Goal: Transaction & Acquisition: Purchase product/service

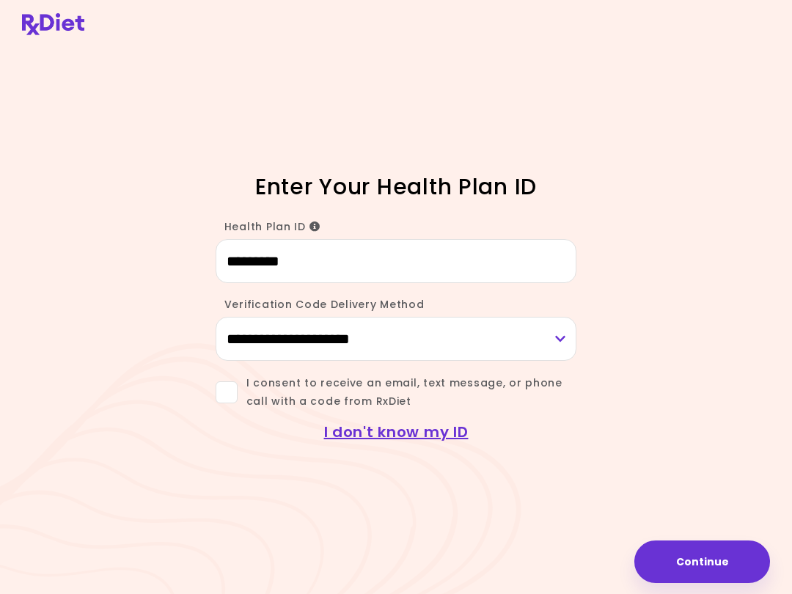
click at [687, 550] on button "Continue" at bounding box center [703, 562] width 136 height 43
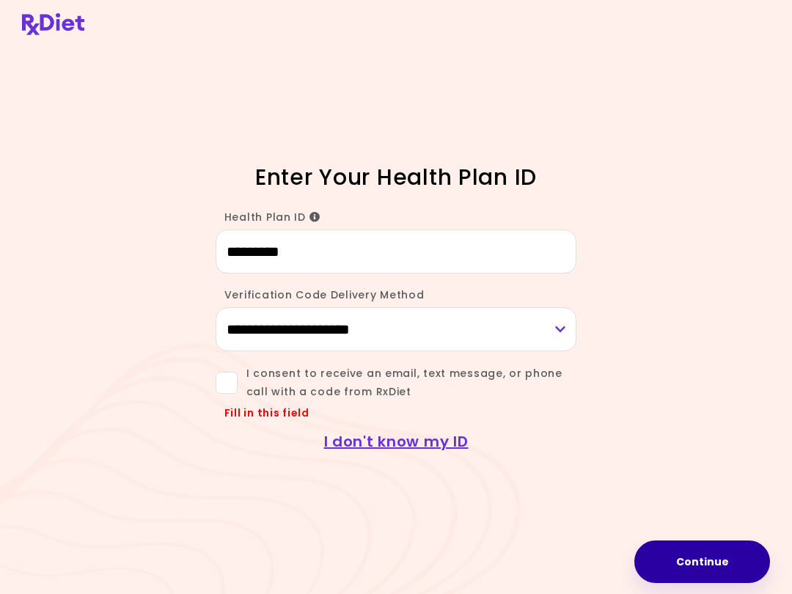
click at [671, 564] on button "Continue" at bounding box center [703, 562] width 136 height 43
click at [626, 0] on header at bounding box center [396, 24] width 792 height 48
click at [436, 326] on select "**********" at bounding box center [397, 329] width 362 height 44
select select "***"
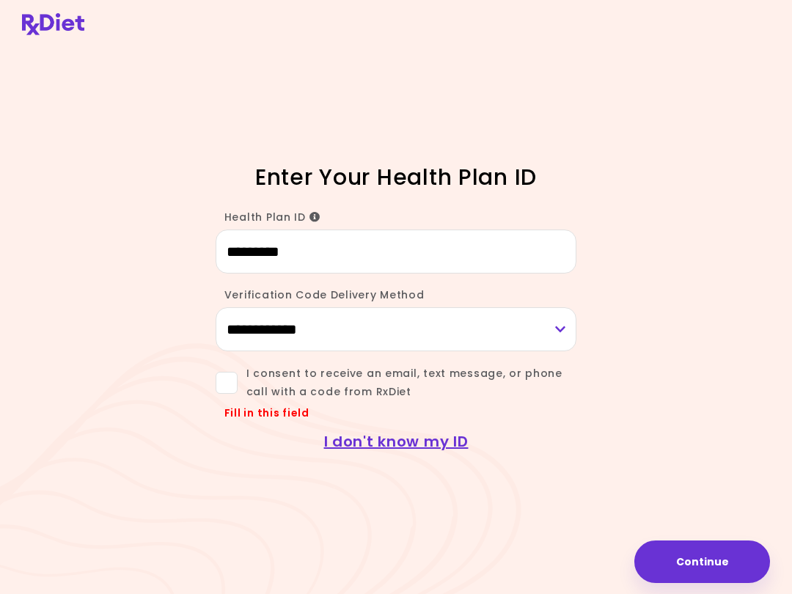
click at [216, 373] on span at bounding box center [227, 383] width 22 height 22
click at [709, 555] on button "Continue" at bounding box center [703, 562] width 136 height 43
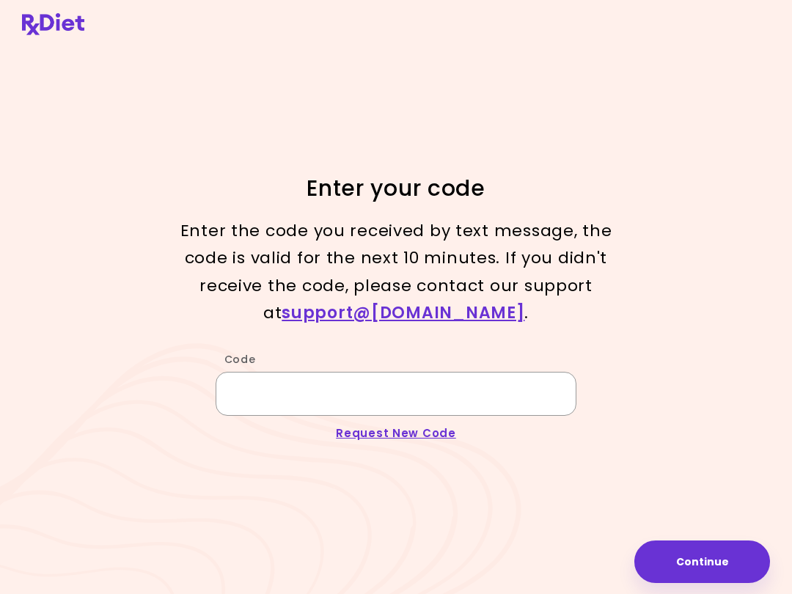
click at [383, 382] on input "Code" at bounding box center [397, 394] width 362 height 44
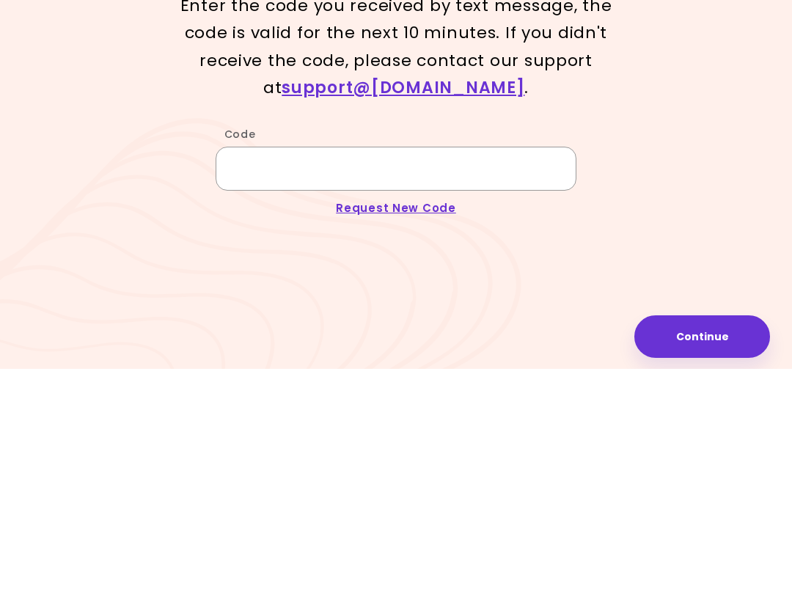
click at [339, 372] on input "Code" at bounding box center [397, 394] width 362 height 44
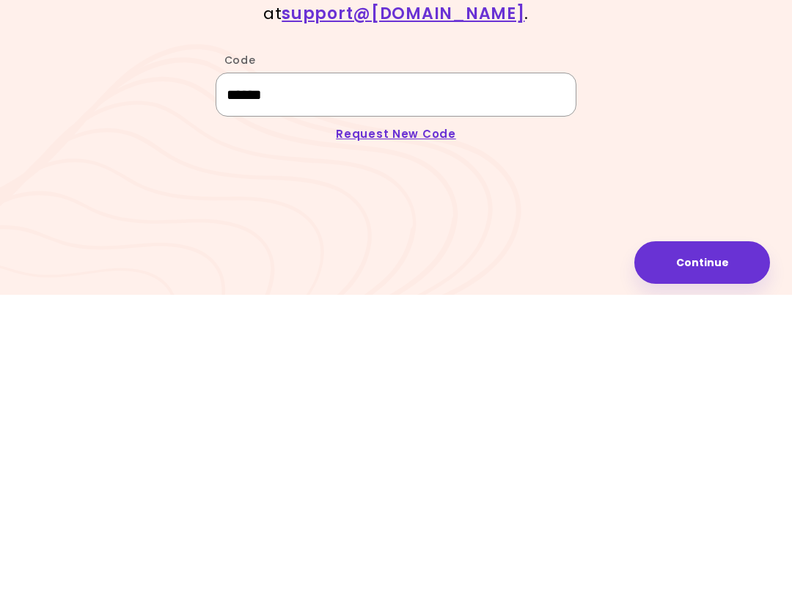
type input "******"
click at [686, 541] on button "Continue" at bounding box center [703, 562] width 136 height 43
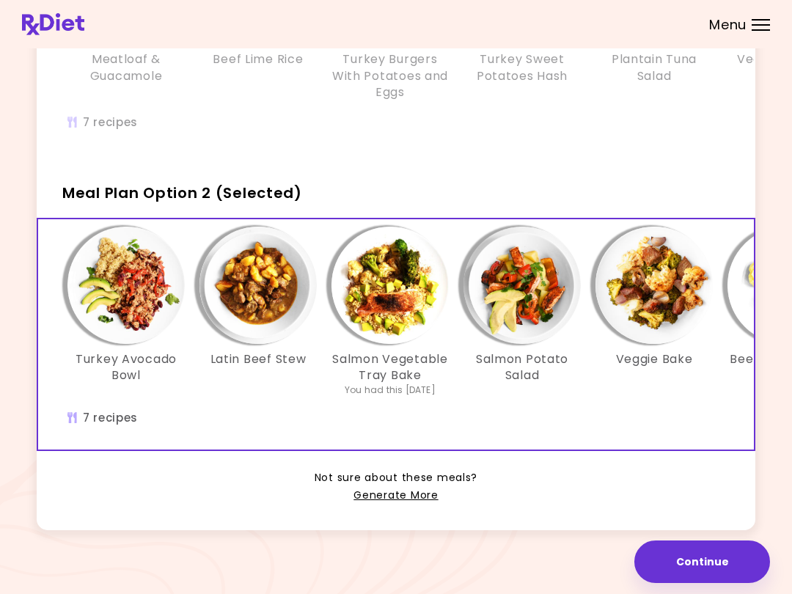
click at [416, 500] on link "Generate More" at bounding box center [396, 496] width 84 height 18
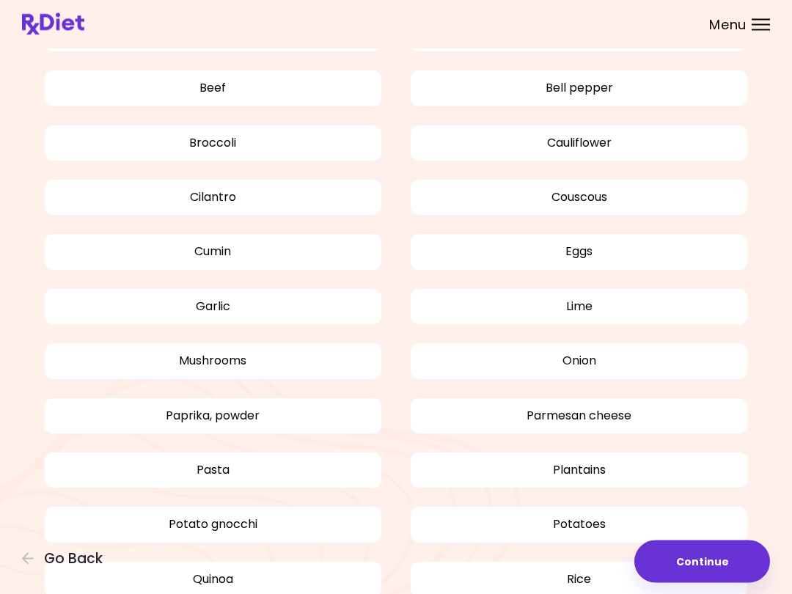
scroll to position [864, 0]
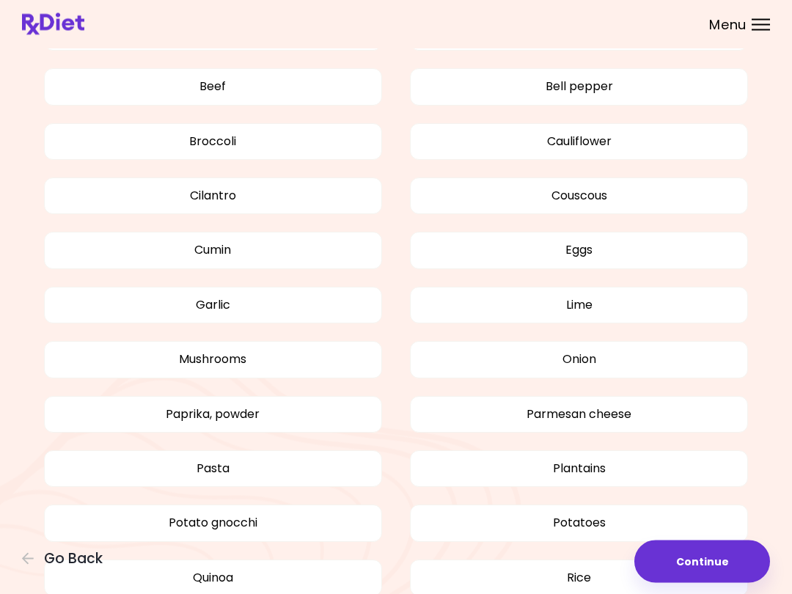
click at [33, 566] on button "Go Back" at bounding box center [66, 559] width 88 height 16
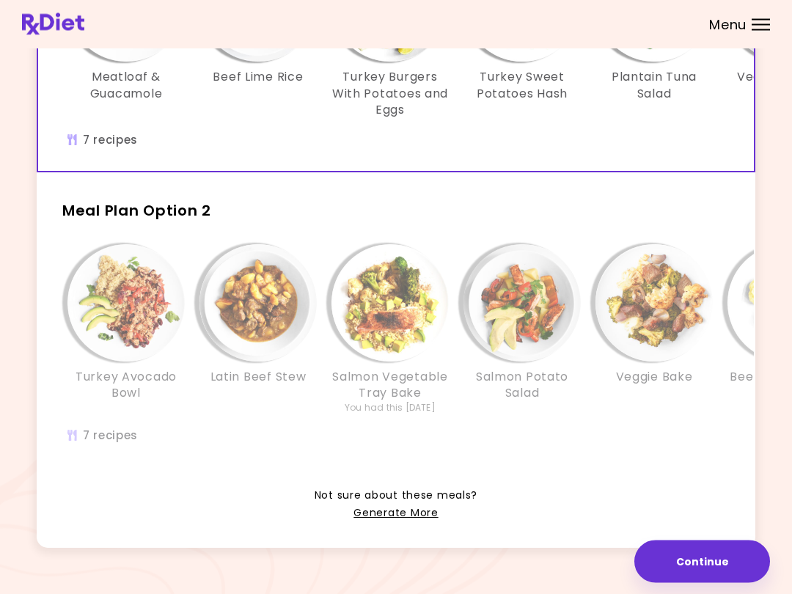
scroll to position [246, 0]
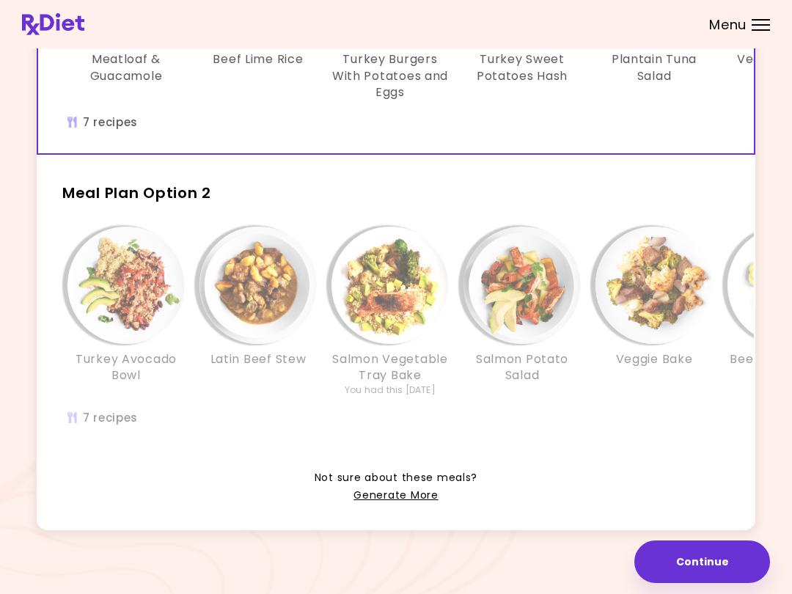
click at [396, 495] on link "Generate More" at bounding box center [396, 496] width 84 height 18
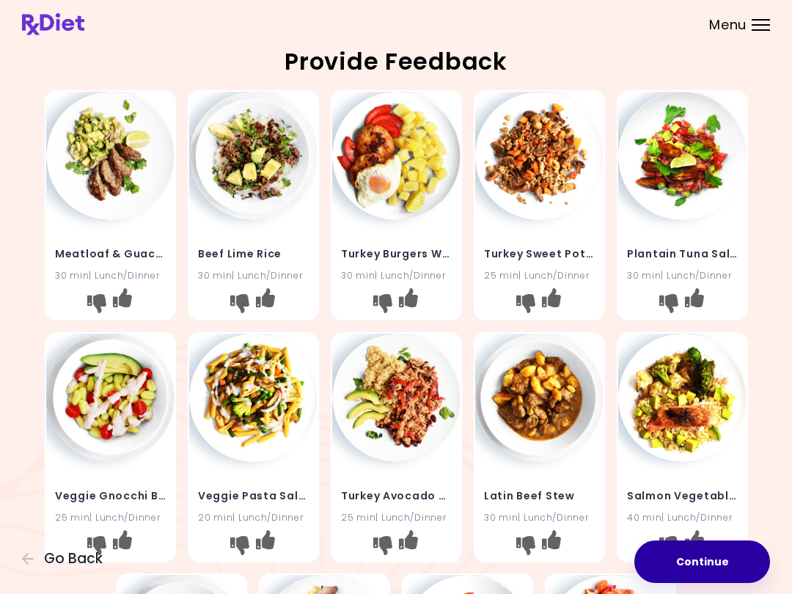
click at [701, 565] on button "Continue" at bounding box center [703, 562] width 136 height 43
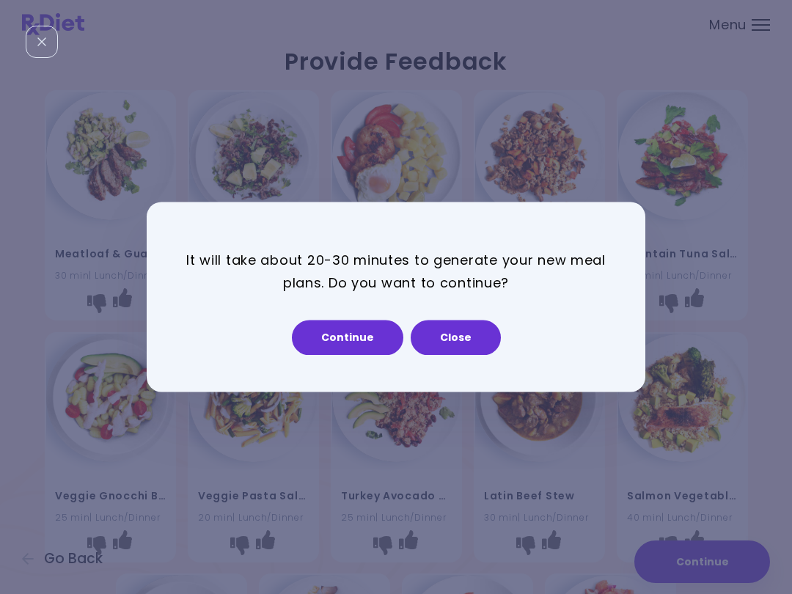
click at [343, 352] on button "Continue" at bounding box center [348, 338] width 112 height 35
select select "*"
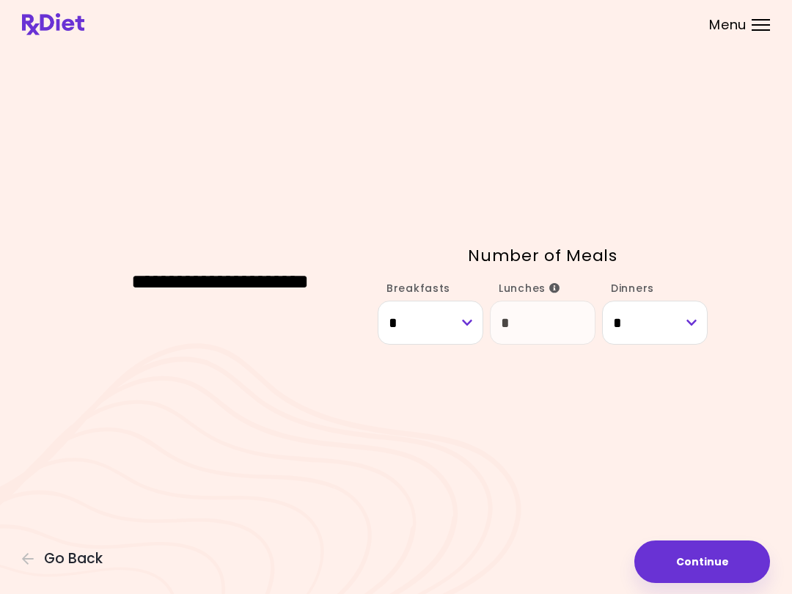
click at [704, 566] on button "Continue" at bounding box center [703, 562] width 136 height 43
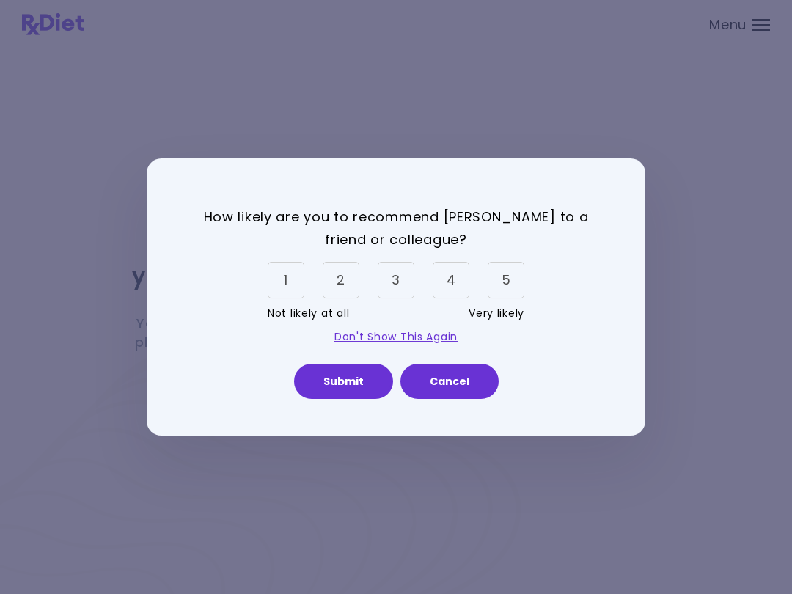
click at [508, 278] on div "5" at bounding box center [506, 280] width 37 height 37
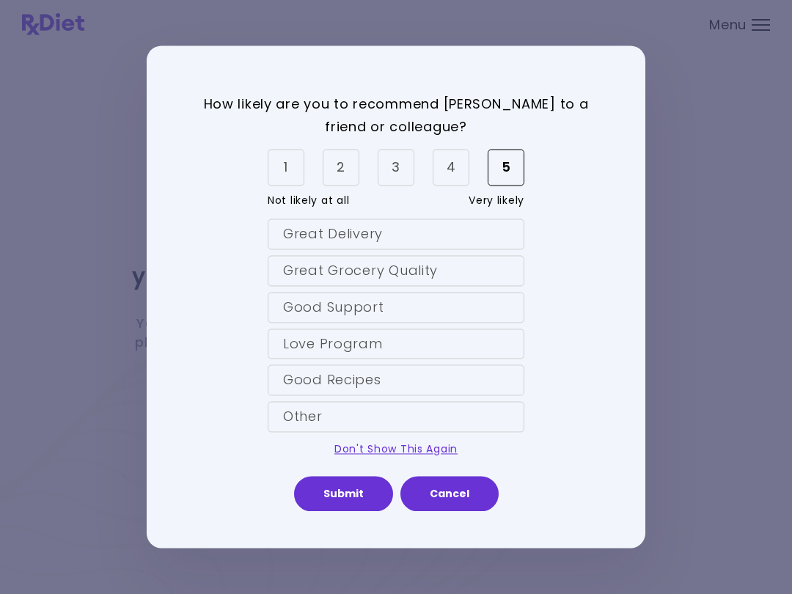
click at [358, 500] on button "Submit" at bounding box center [343, 494] width 99 height 35
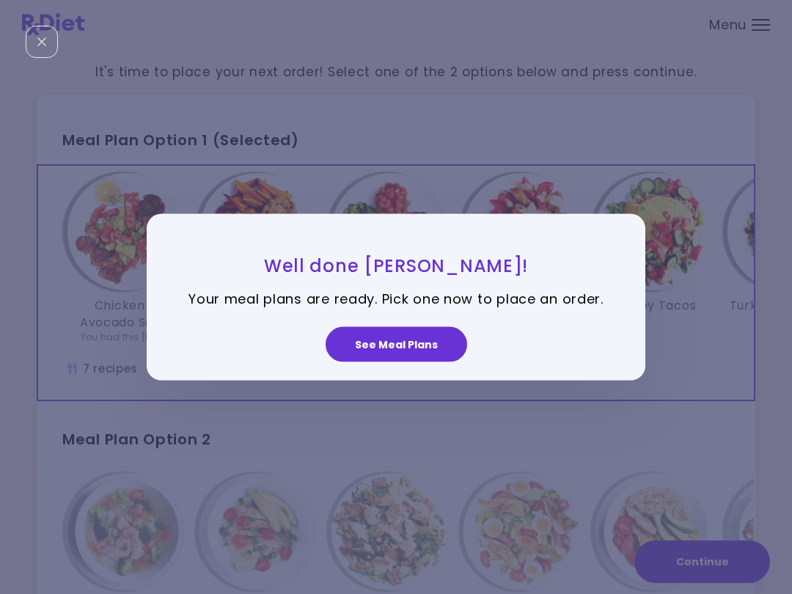
click at [433, 342] on button "See Meal Plans" at bounding box center [397, 343] width 142 height 35
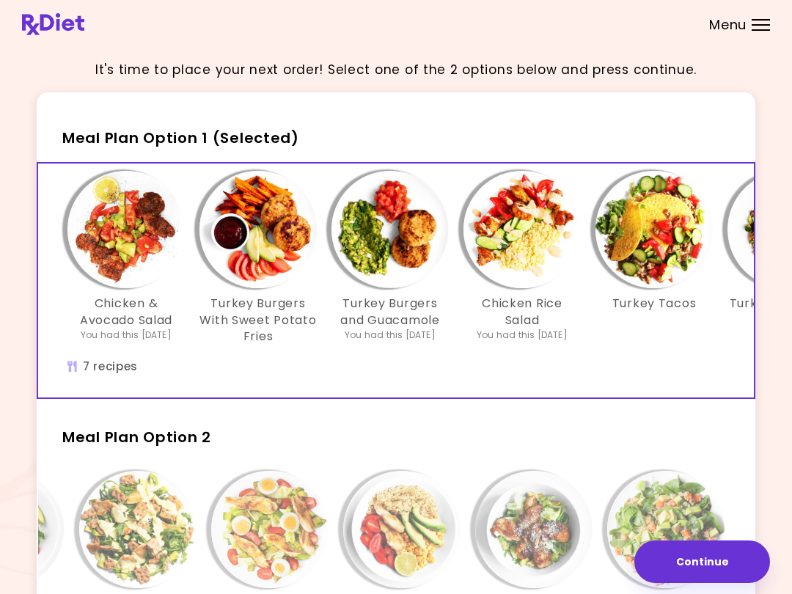
click at [714, 568] on button "Continue" at bounding box center [703, 562] width 136 height 43
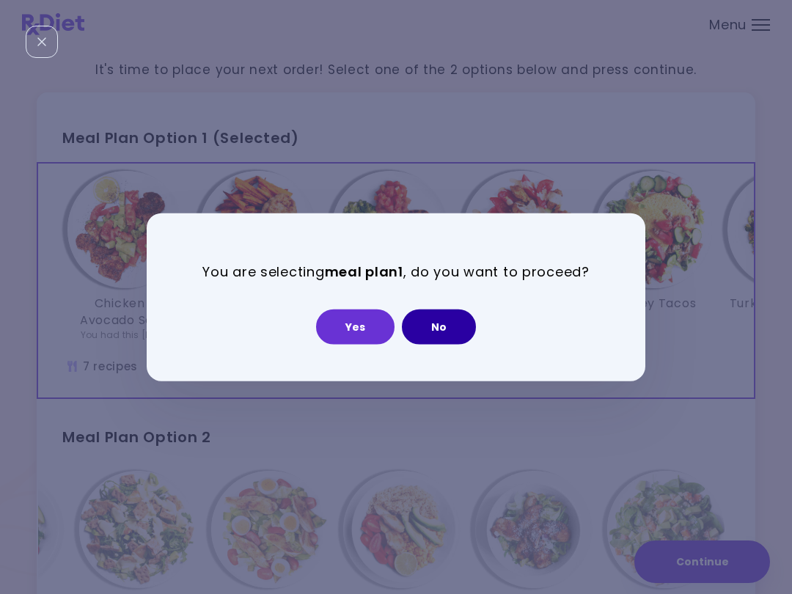
click at [437, 333] on button "No" at bounding box center [439, 326] width 74 height 35
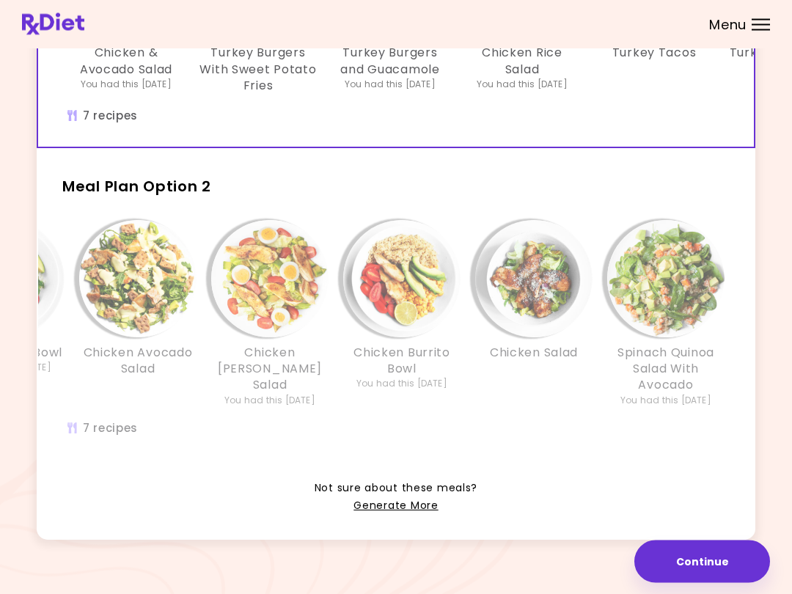
scroll to position [263, 0]
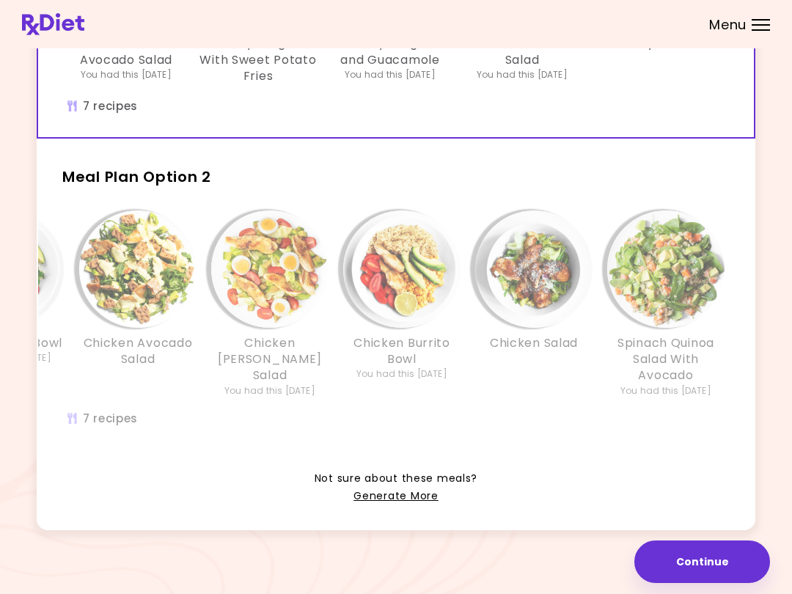
click at [415, 496] on link "Generate More" at bounding box center [396, 497] width 84 height 18
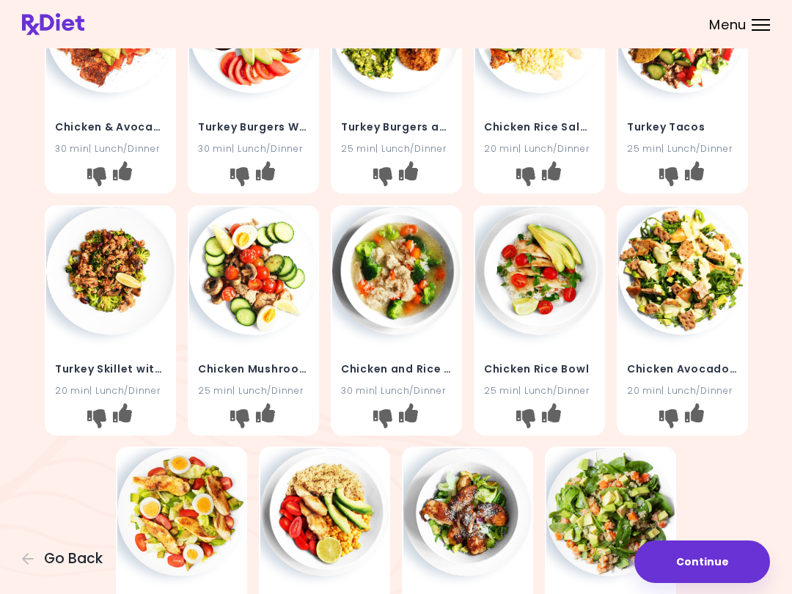
scroll to position [141, 0]
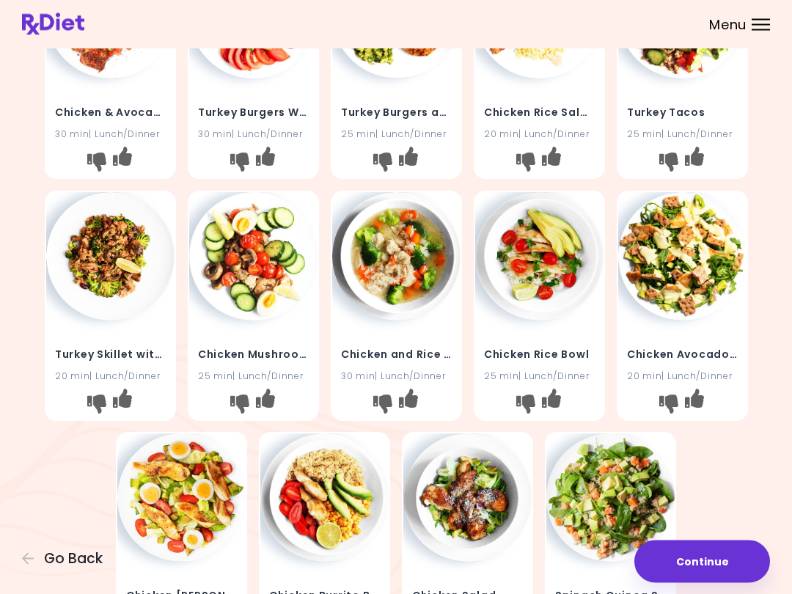
click at [702, 568] on button "Continue" at bounding box center [703, 562] width 136 height 43
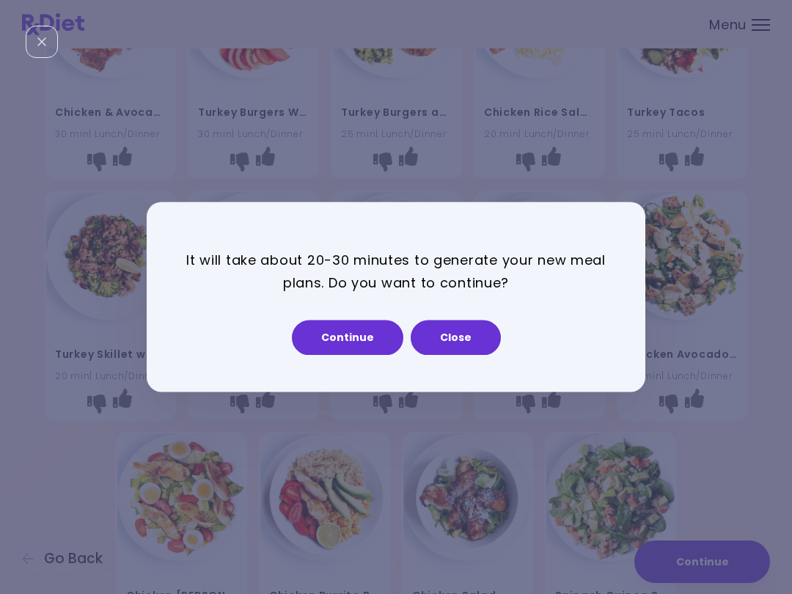
click at [357, 344] on button "Continue" at bounding box center [348, 338] width 112 height 35
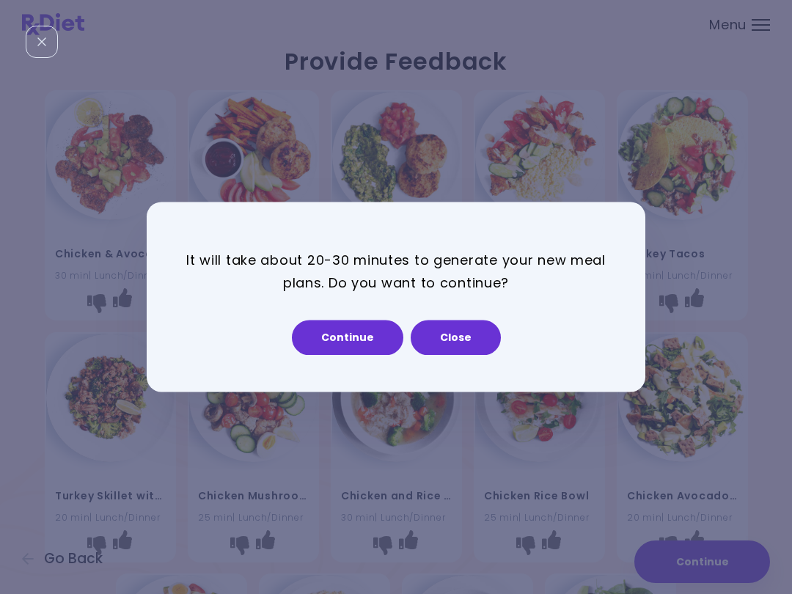
select select "*"
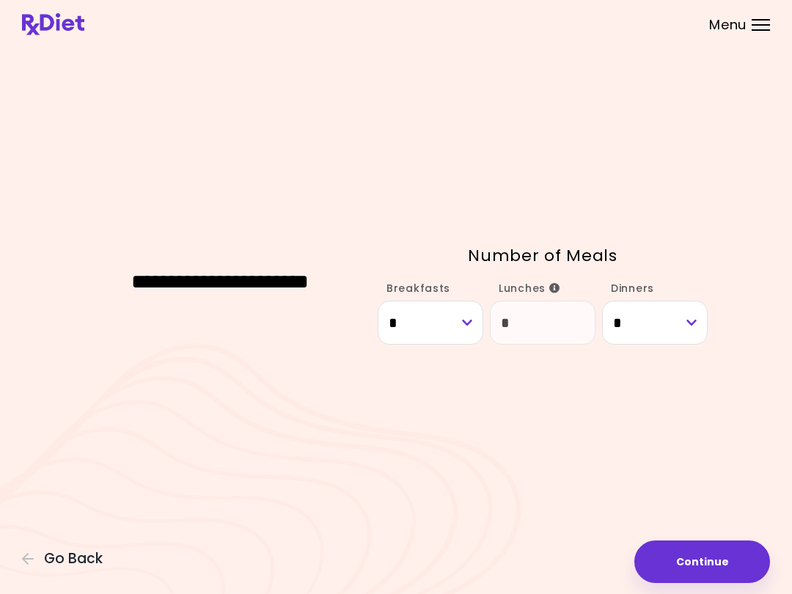
click at [715, 552] on button "Continue" at bounding box center [703, 562] width 136 height 43
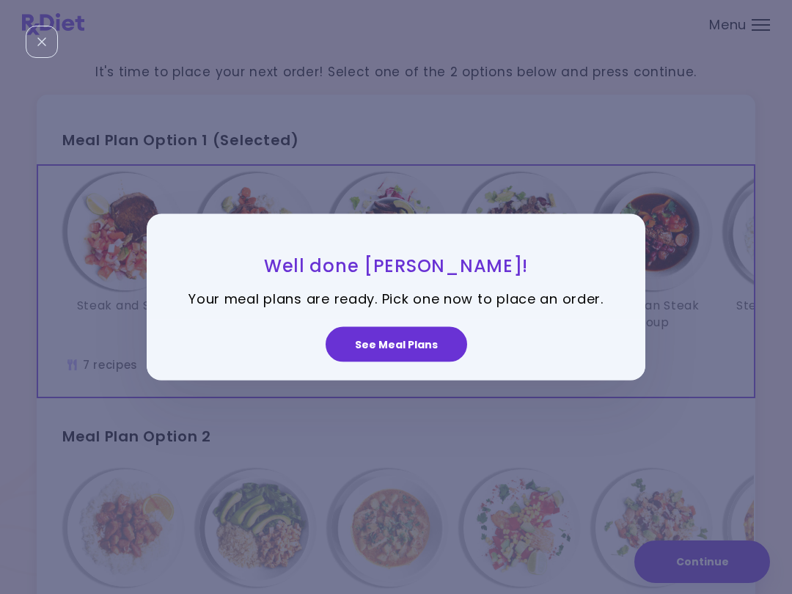
click at [387, 351] on button "See Meal Plans" at bounding box center [397, 343] width 142 height 35
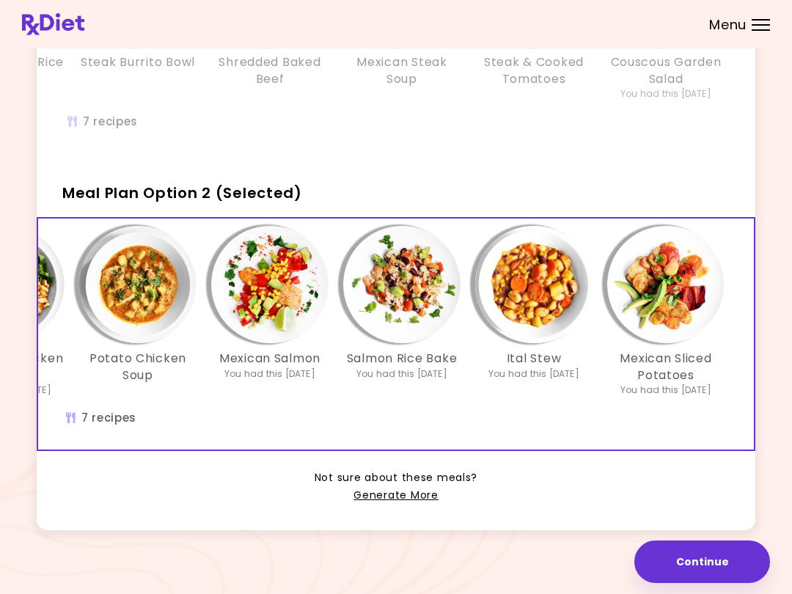
scroll to position [0, 252]
click at [417, 500] on link "Generate More" at bounding box center [396, 496] width 84 height 18
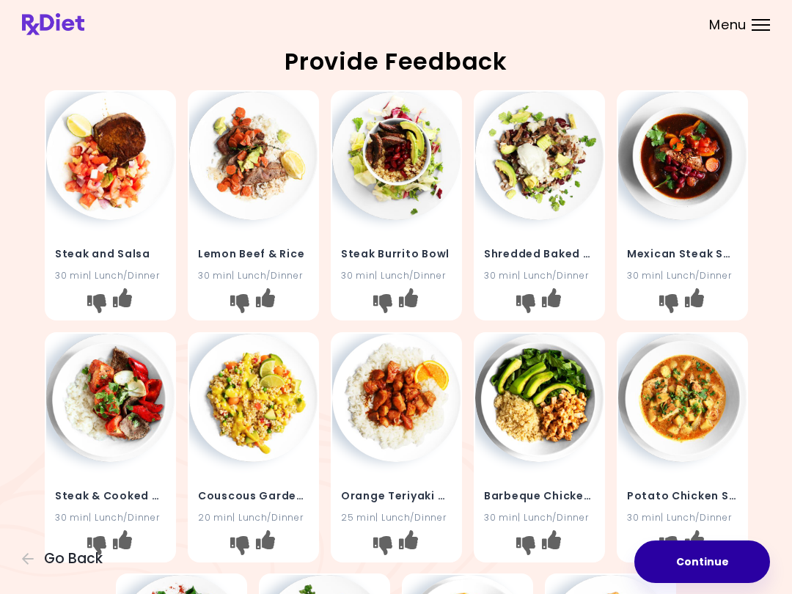
click at [706, 575] on button "Continue" at bounding box center [703, 562] width 136 height 43
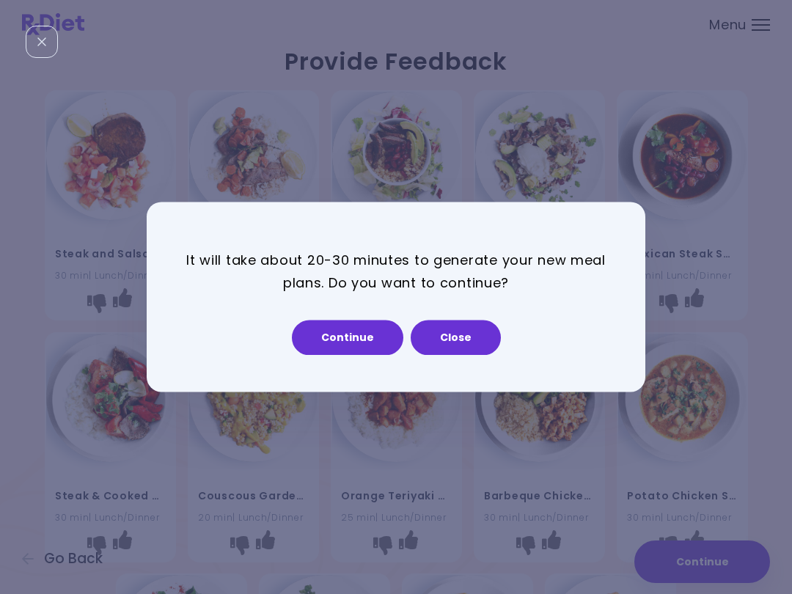
click at [353, 337] on button "Continue" at bounding box center [348, 338] width 112 height 35
select select "*"
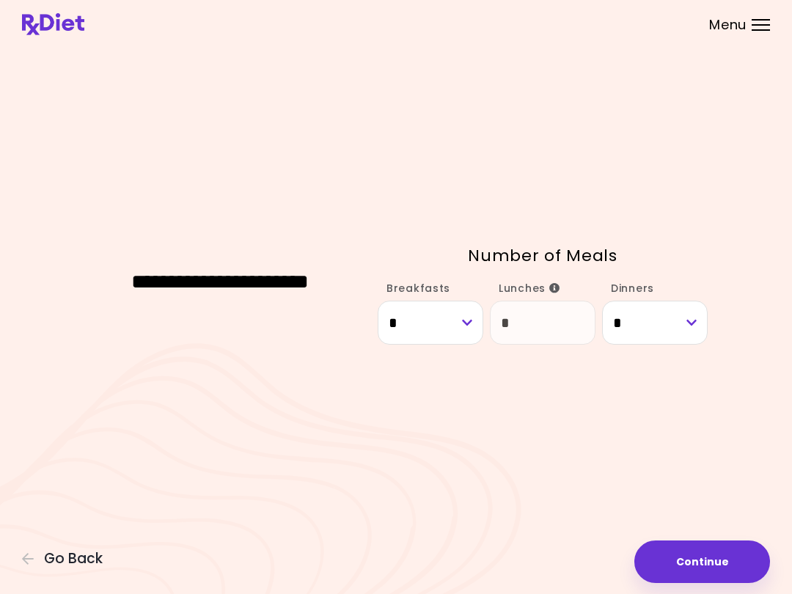
click at [704, 555] on button "Continue" at bounding box center [703, 562] width 136 height 43
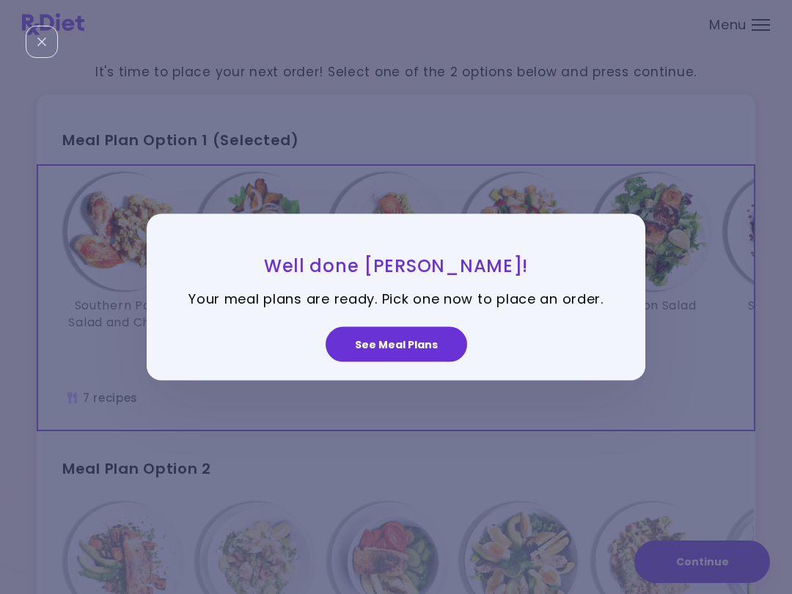
click at [419, 342] on button "See Meal Plans" at bounding box center [397, 343] width 142 height 35
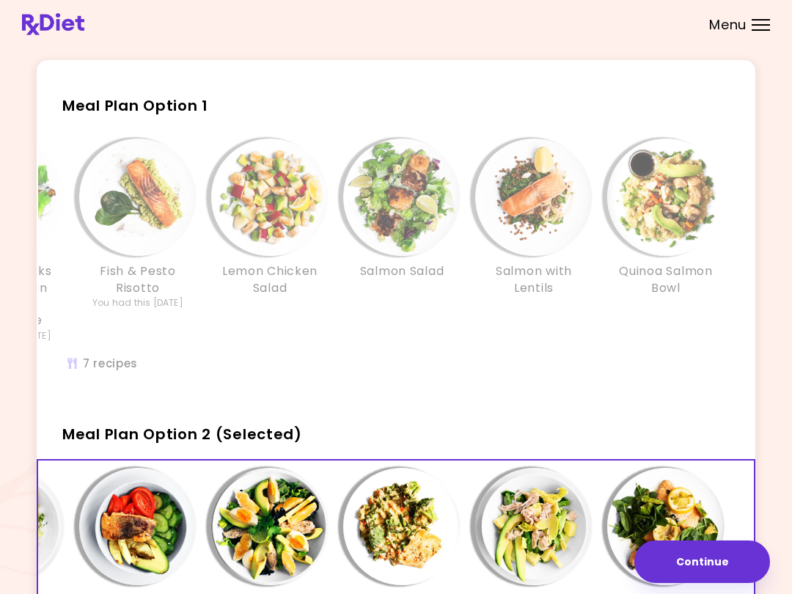
scroll to position [26, 0]
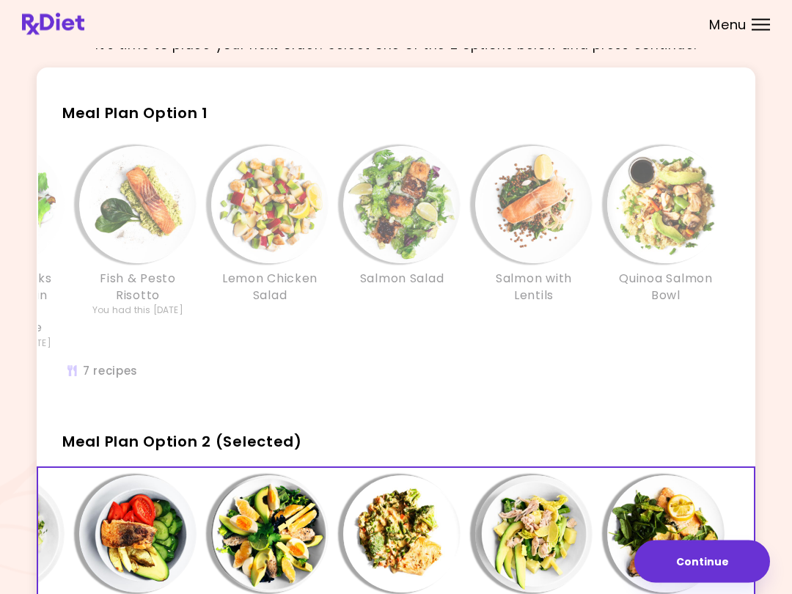
click at [527, 358] on div "Southern Potato Salad and Chicken Salmon Steaks With Plantain Chips and Guacamo…" at bounding box center [270, 256] width 924 height 219
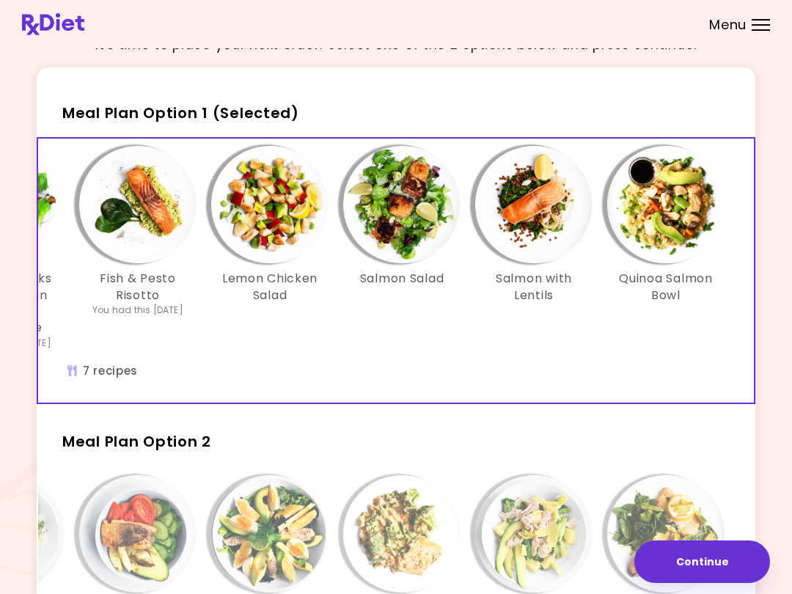
click at [713, 568] on button "Continue" at bounding box center [703, 562] width 136 height 43
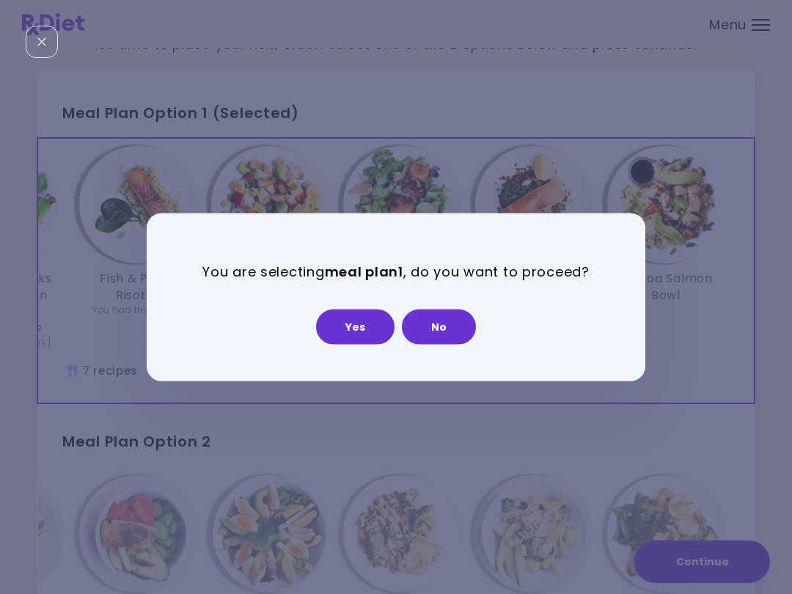
click at [368, 322] on button "Yes" at bounding box center [355, 326] width 78 height 35
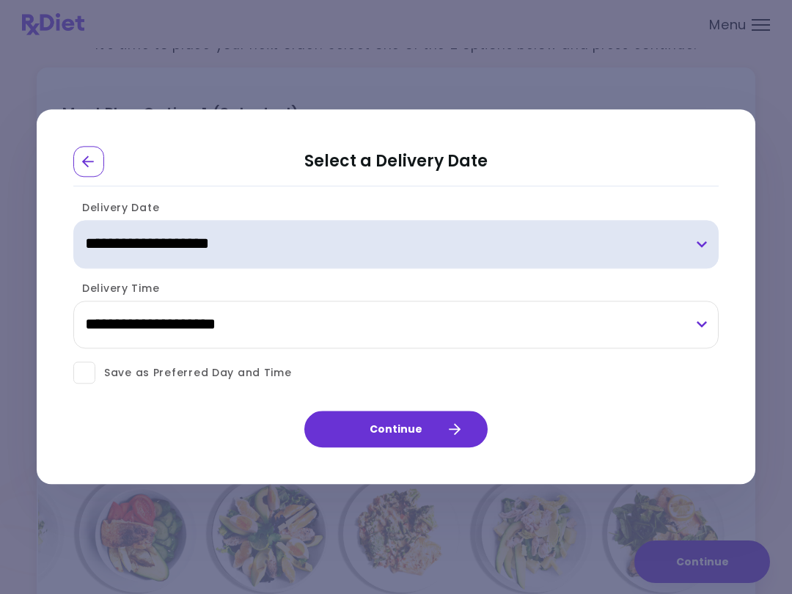
click at [698, 242] on select "**********" at bounding box center [396, 244] width 646 height 48
select select "**********"
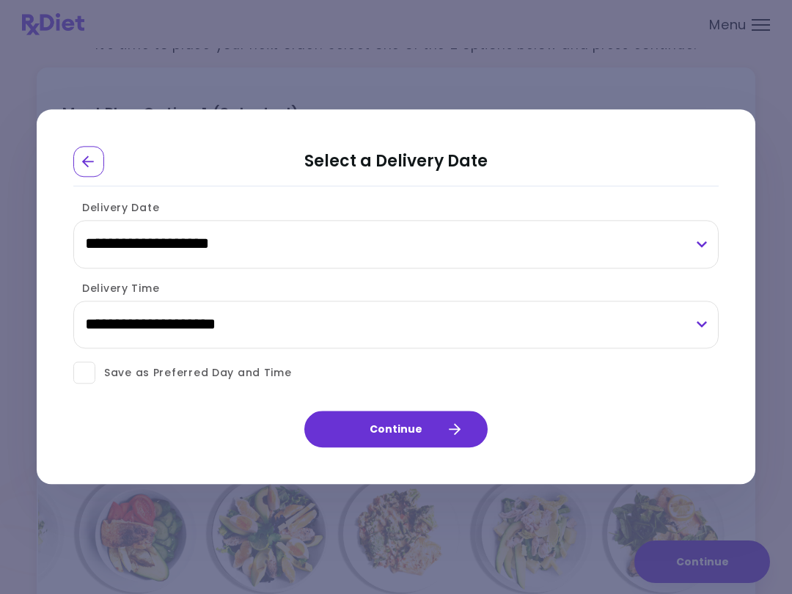
click at [460, 431] on icon "button" at bounding box center [453, 429] width 13 height 13
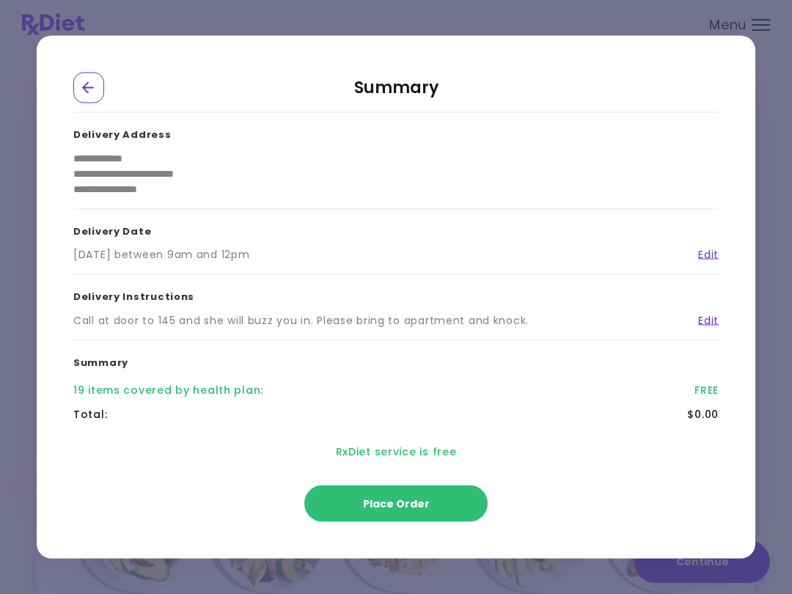
click at [420, 498] on span "Place Order" at bounding box center [396, 504] width 67 height 15
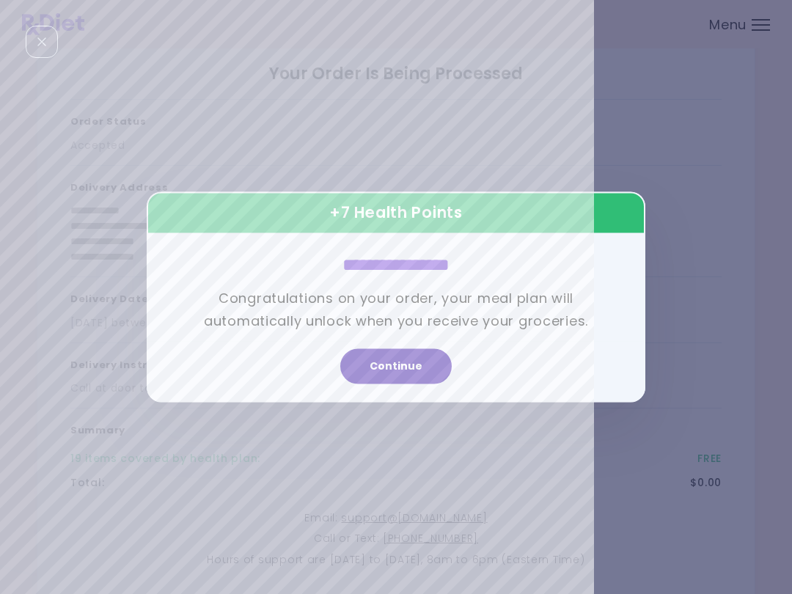
click at [409, 360] on button "Continue" at bounding box center [396, 366] width 112 height 35
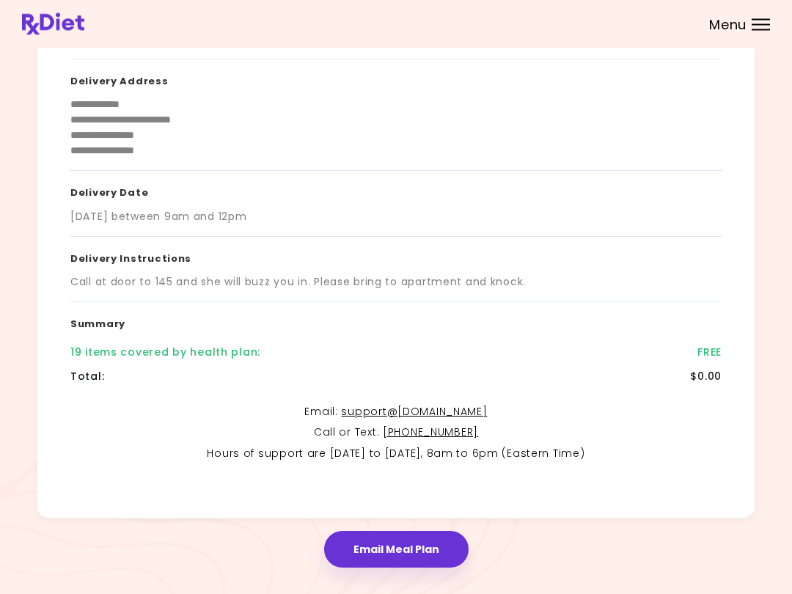
scroll to position [153, 0]
